Goal: Check status

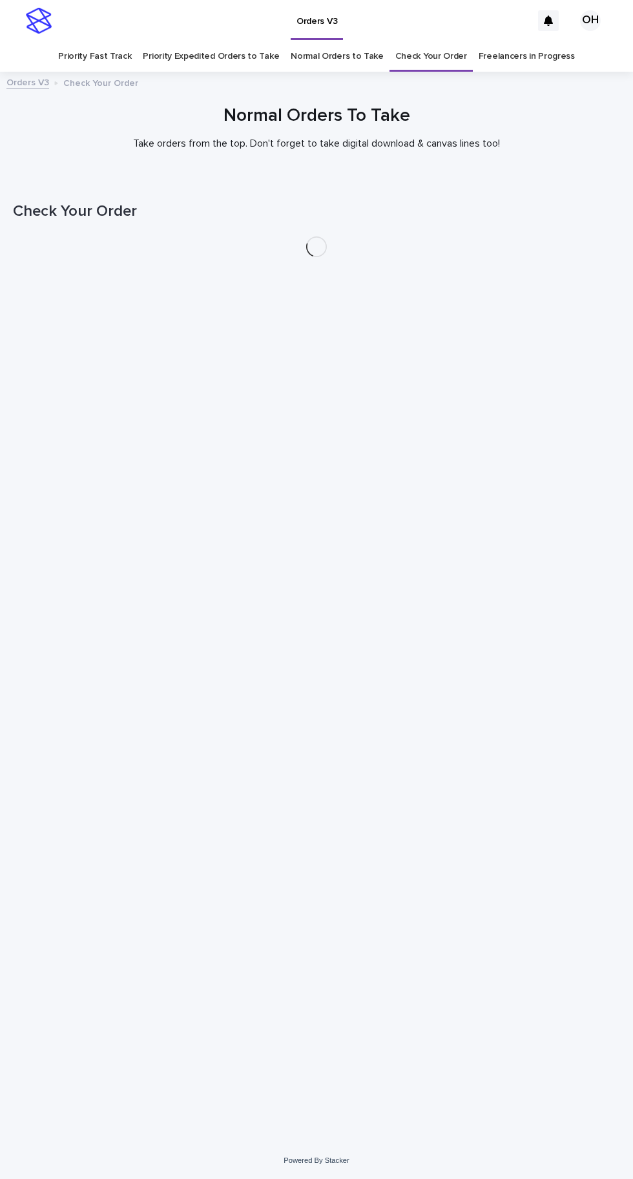
scroll to position [41, 0]
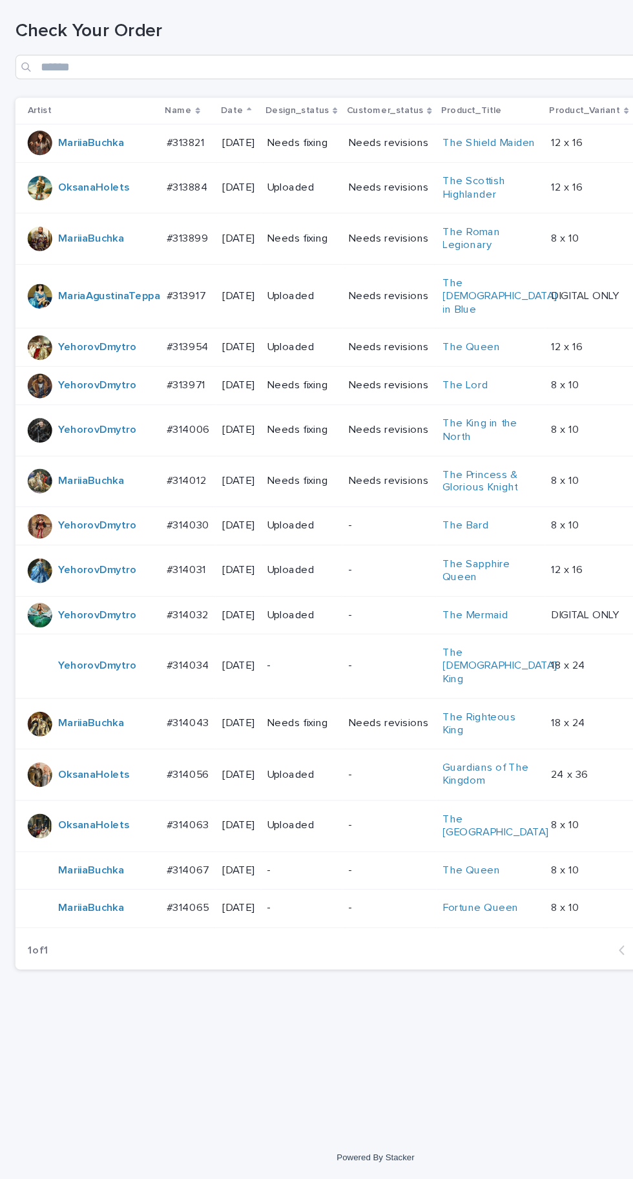
click at [176, 906] on td "#314067 #314067" at bounding box center [158, 919] width 47 height 32
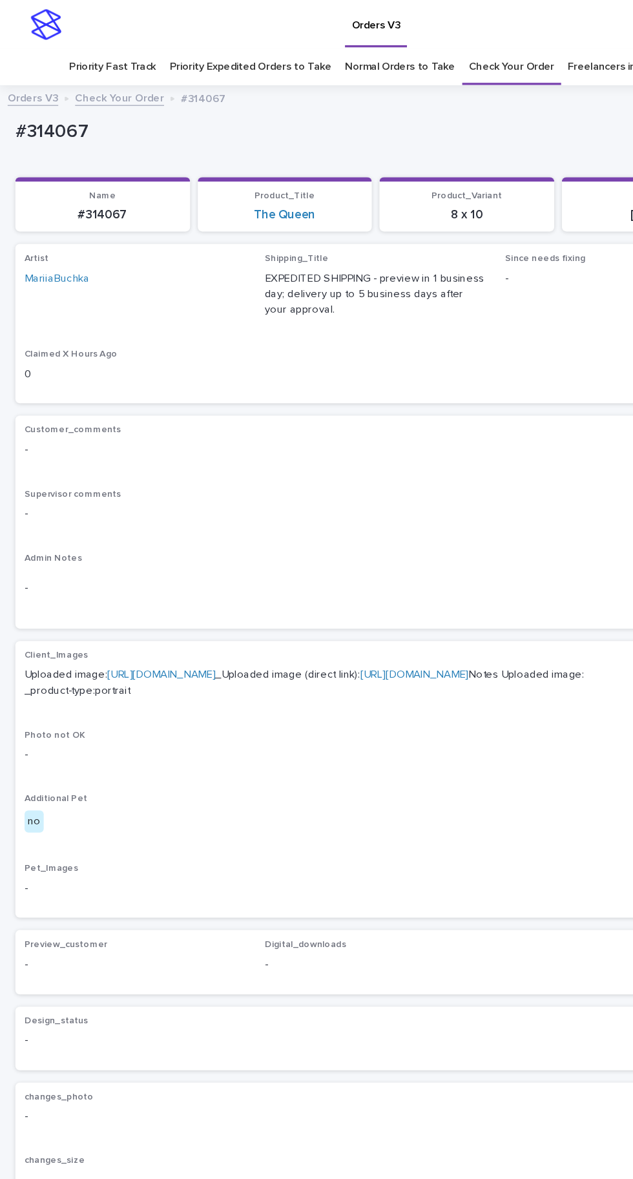
scroll to position [1, 0]
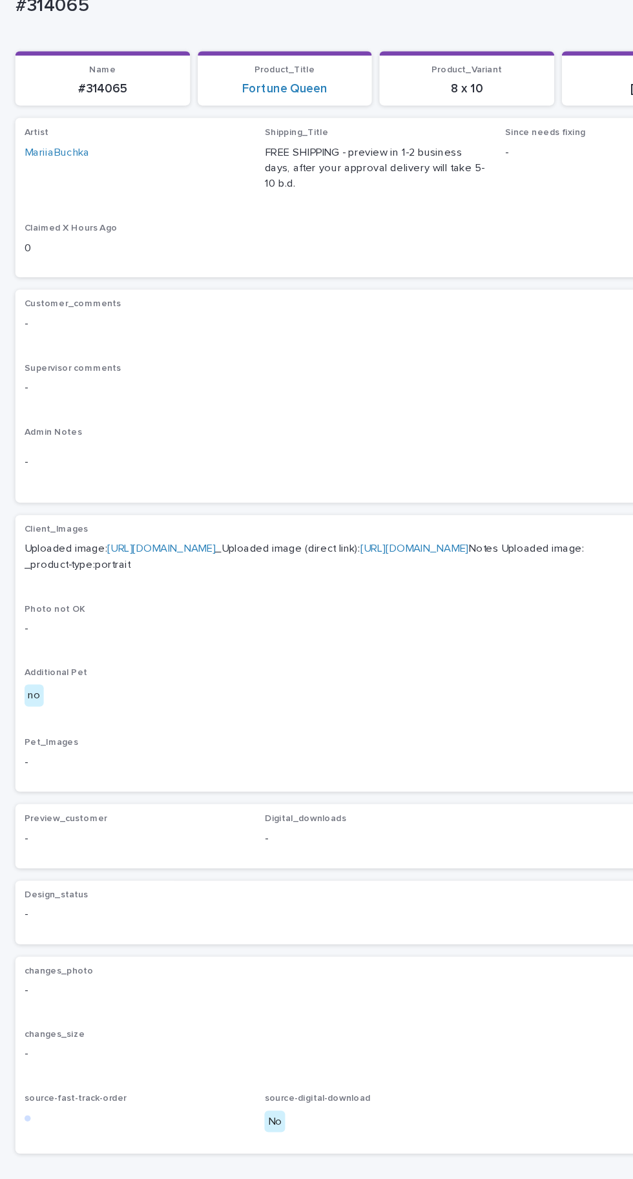
click at [182, 564] on link "[URL][DOMAIN_NAME]" at bounding box center [135, 568] width 91 height 9
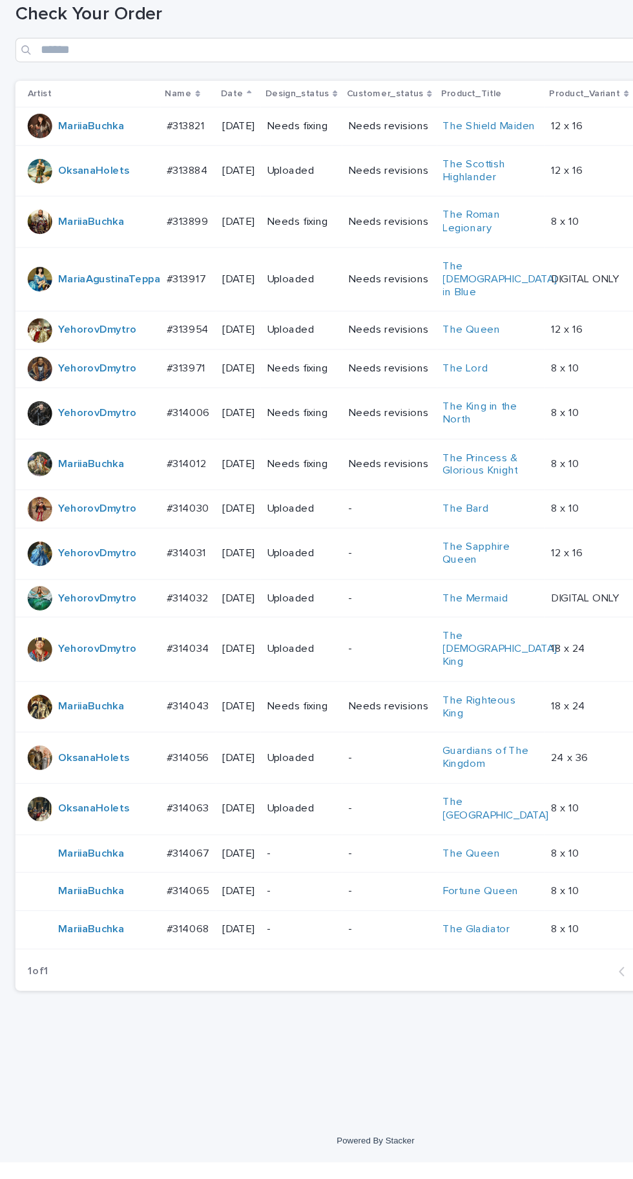
click at [164, 989] on p "#314068" at bounding box center [159, 982] width 39 height 14
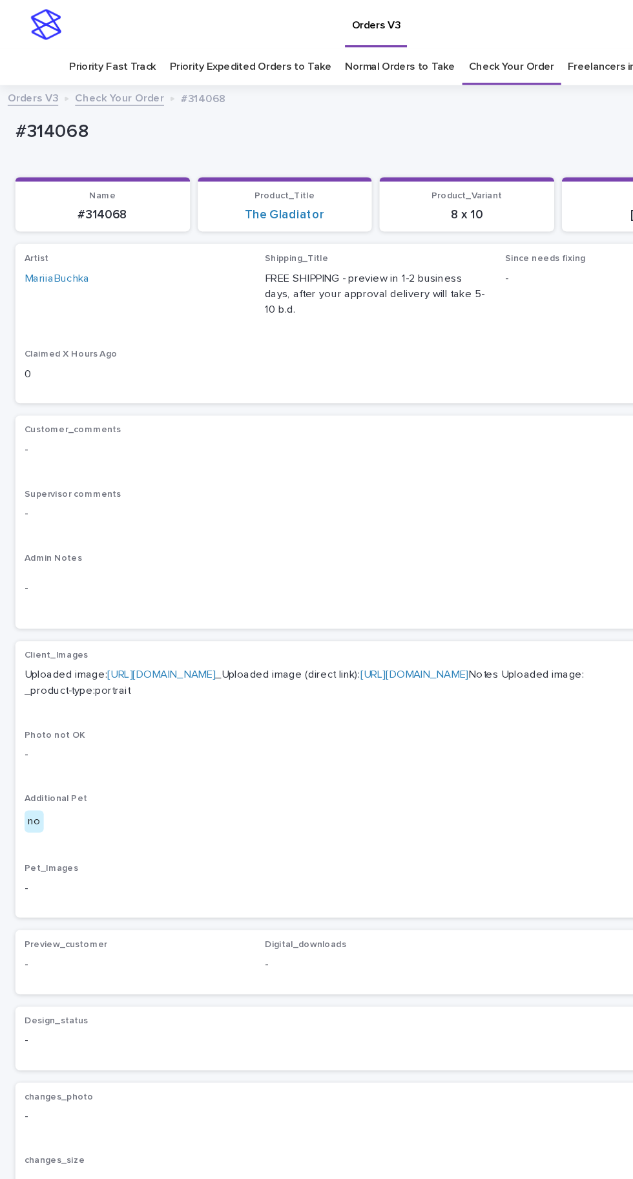
click at [182, 564] on link "[URL][DOMAIN_NAME]" at bounding box center [135, 568] width 91 height 9
